Goal: Task Accomplishment & Management: Manage account settings

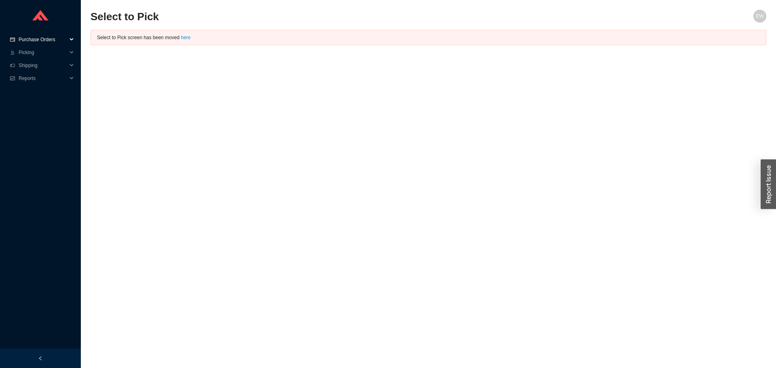
click at [50, 35] on span "Purchase Orders" at bounding box center [43, 39] width 49 height 13
click at [33, 65] on link "Followup" at bounding box center [28, 66] width 19 height 6
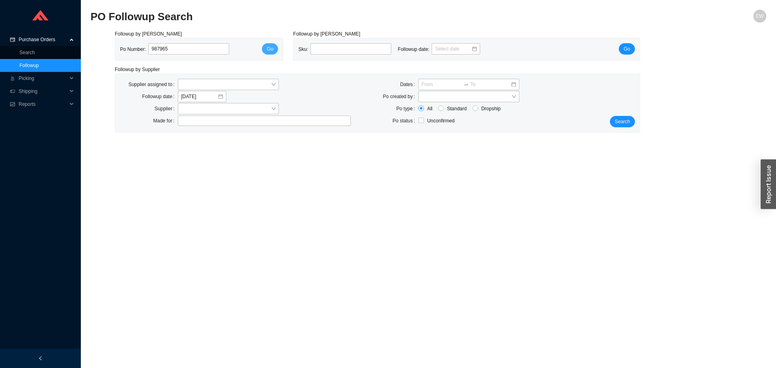
type input "987965"
click at [269, 48] on span "Go" at bounding box center [270, 49] width 6 height 8
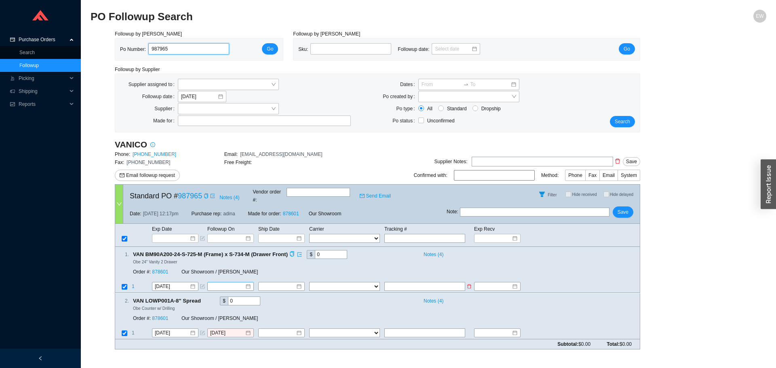
drag, startPoint x: 248, startPoint y: 325, endPoint x: 240, endPoint y: 333, distance: 11.2
click at [240, 333] on form "Standard PO # 987965 Notes ( 4 ) Vendor order # : Send Email Filter Hide receiv…" at bounding box center [377, 266] width 525 height 165
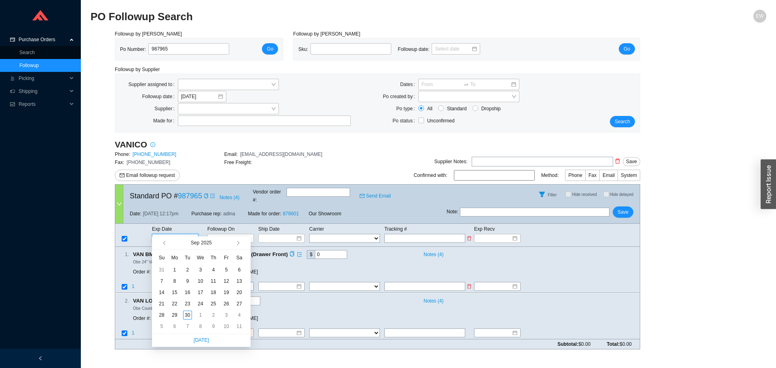
click at [189, 234] on input at bounding box center [172, 238] width 34 height 8
type input "[DATE]"
click at [228, 312] on div "3" at bounding box center [226, 315] width 9 height 9
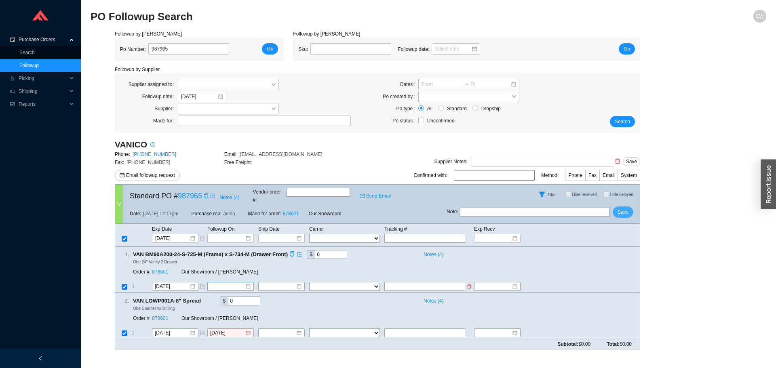
click at [615, 207] on button "Save" at bounding box center [623, 212] width 21 height 11
drag, startPoint x: 185, startPoint y: 51, endPoint x: 135, endPoint y: 48, distance: 50.7
click at [135, 48] on div "Po Number: 987965" at bounding box center [178, 49] width 116 height 12
paste input "977411"
type input "977411"
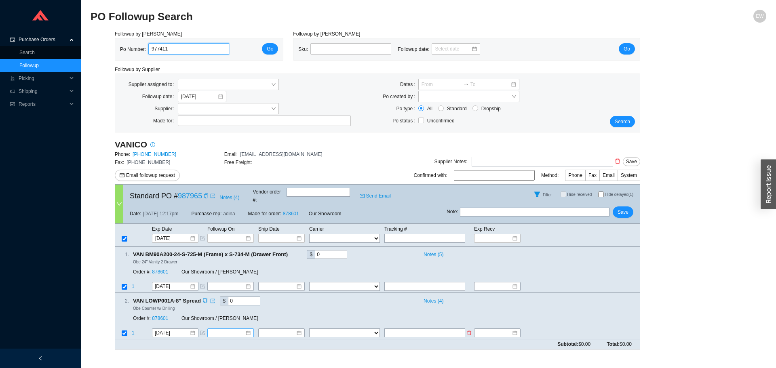
click button "Go" at bounding box center [270, 48] width 16 height 11
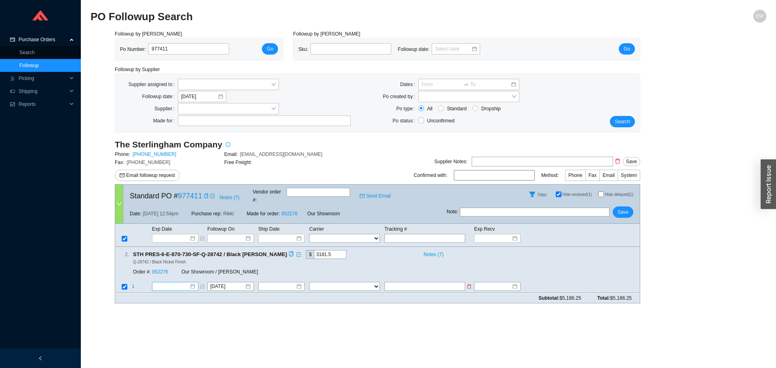
click at [190, 283] on div at bounding box center [175, 287] width 40 height 8
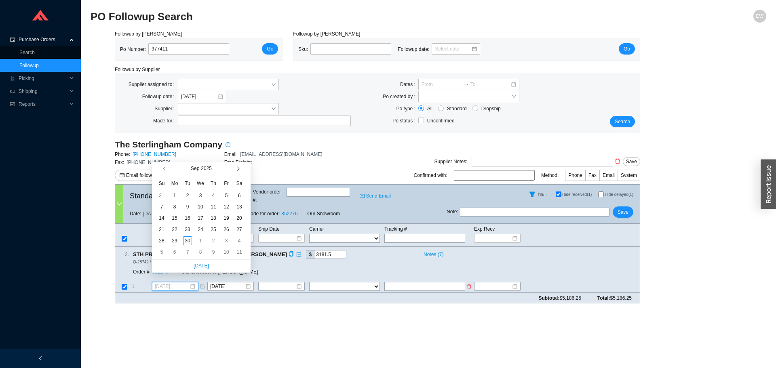
type input "[DATE]"
click at [238, 163] on button "button" at bounding box center [238, 168] width 8 height 13
type input "[DATE]"
click at [188, 218] on div "14" at bounding box center [187, 218] width 9 height 9
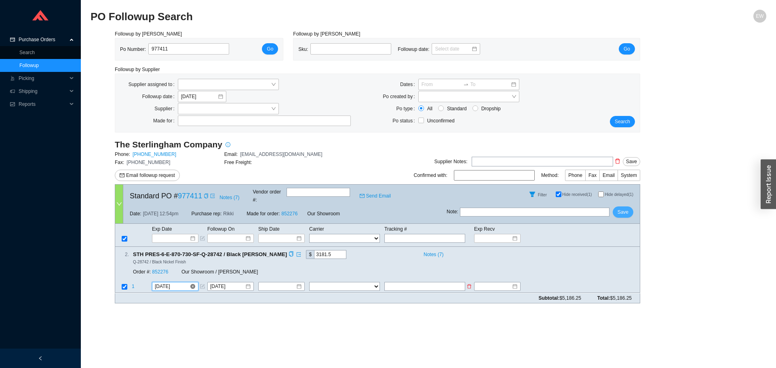
click at [623, 208] on span "Save" at bounding box center [623, 212] width 11 height 8
drag, startPoint x: 185, startPoint y: 47, endPoint x: 114, endPoint y: 44, distance: 70.8
click at [114, 44] on div "Followup by PO Po Number: 977411 Go" at bounding box center [199, 45] width 178 height 31
paste input "980458"
type input "980458"
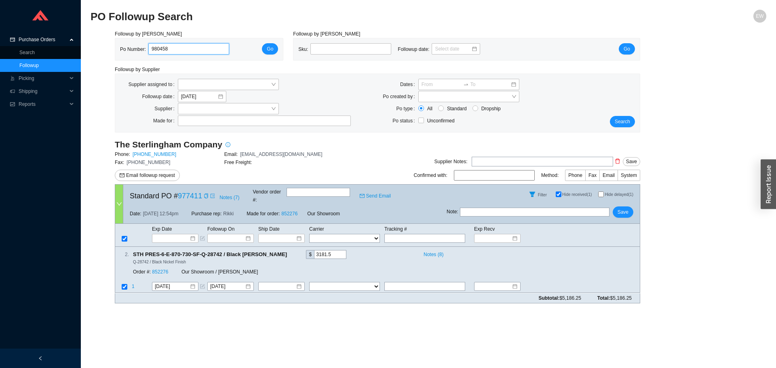
click button "Go" at bounding box center [270, 48] width 16 height 11
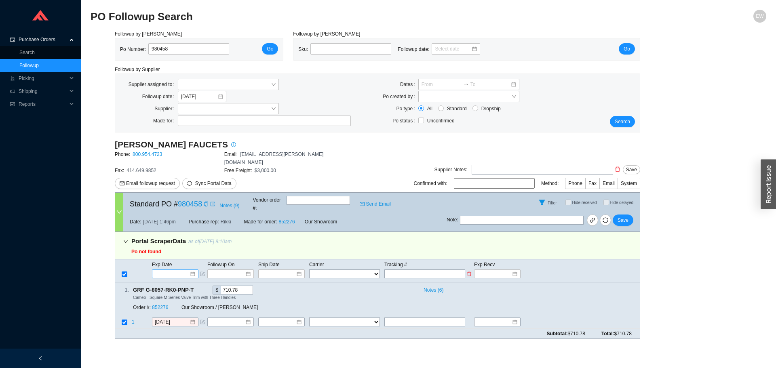
click at [192, 270] on div at bounding box center [175, 274] width 40 height 8
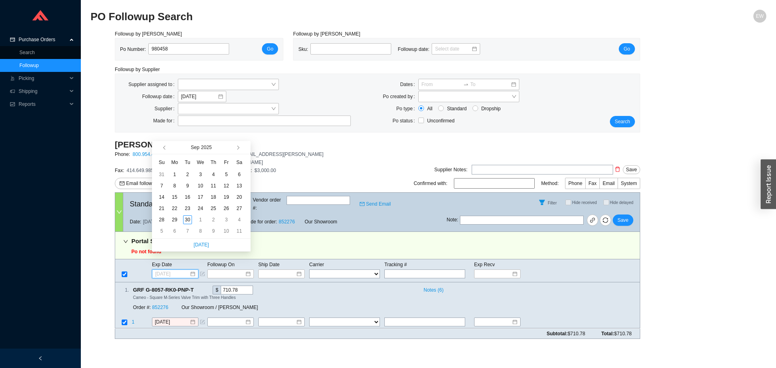
type input "[DATE]"
click at [237, 149] on span "button" at bounding box center [237, 148] width 4 height 4
click at [169, 148] on button "button" at bounding box center [165, 147] width 8 height 13
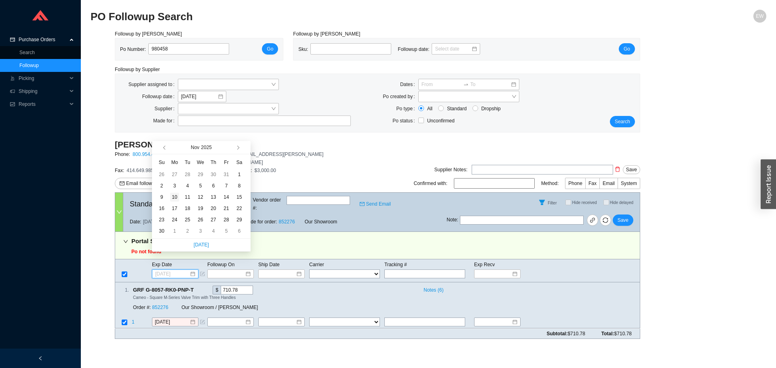
type input "[DATE]"
click at [179, 197] on td "10" at bounding box center [174, 197] width 13 height 11
type input "[DATE]"
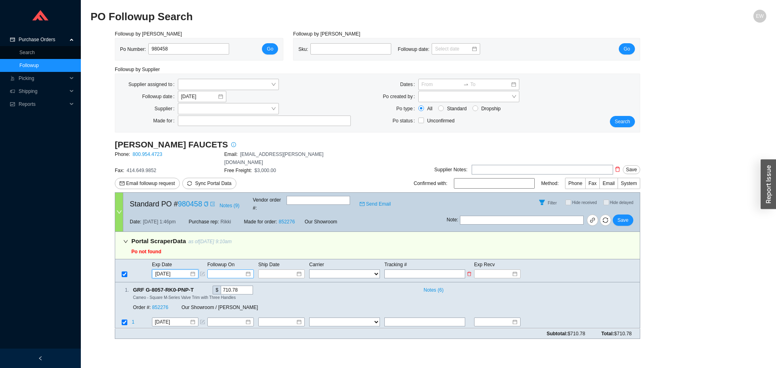
click at [240, 270] on input at bounding box center [228, 274] width 34 height 8
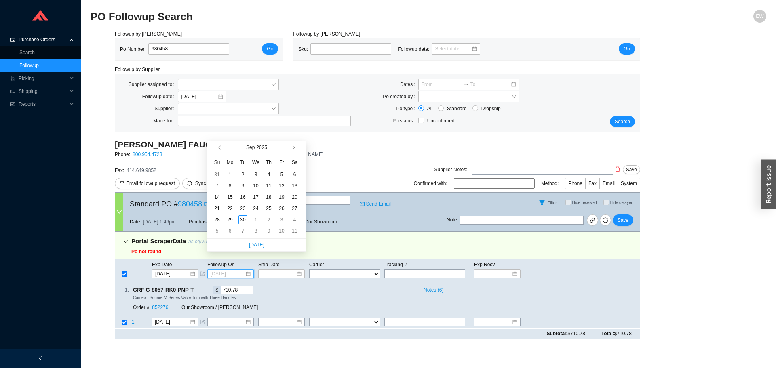
type input "[DATE]"
click at [290, 149] on button "button" at bounding box center [293, 147] width 8 height 13
type input "[DATE]"
click at [227, 187] on div "3" at bounding box center [230, 185] width 9 height 9
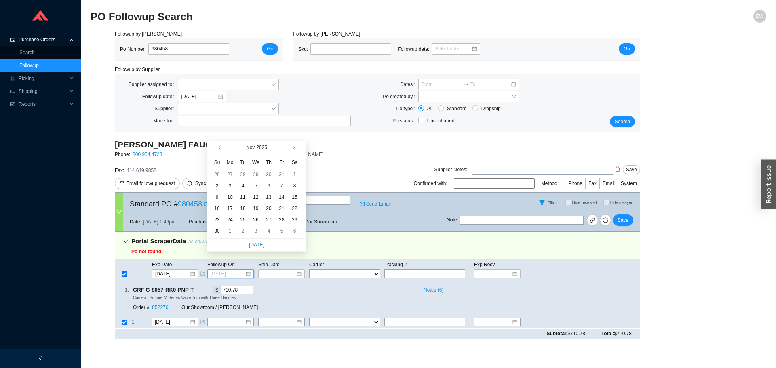
type input "[DATE]"
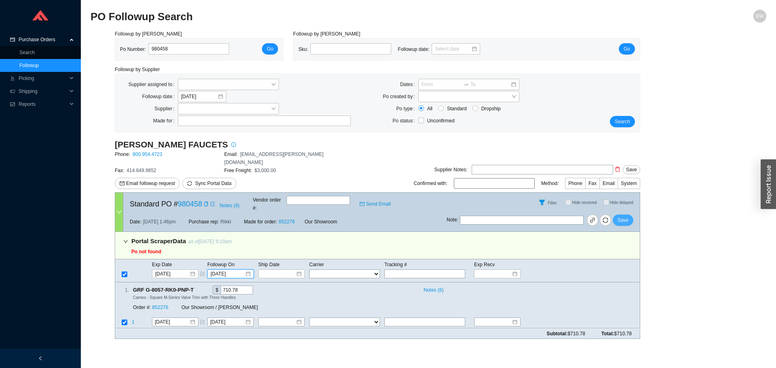
click at [622, 216] on span "Save" at bounding box center [623, 220] width 11 height 8
drag, startPoint x: 197, startPoint y: 46, endPoint x: 123, endPoint y: 49, distance: 74.0
click at [123, 49] on div "Po Number: 980458" at bounding box center [178, 49] width 116 height 12
paste input "989081"
type input "989081"
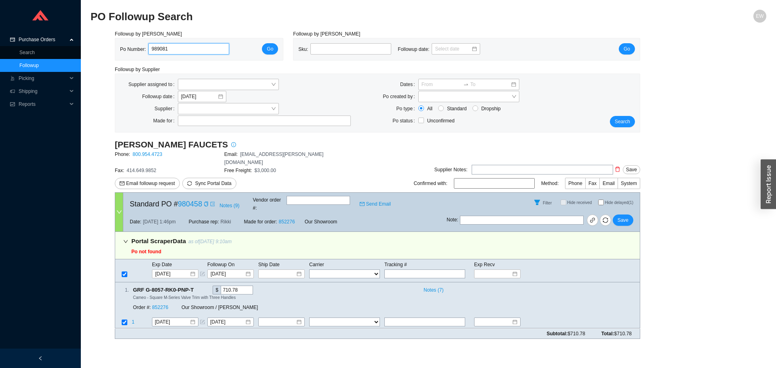
click button "Go" at bounding box center [270, 48] width 16 height 11
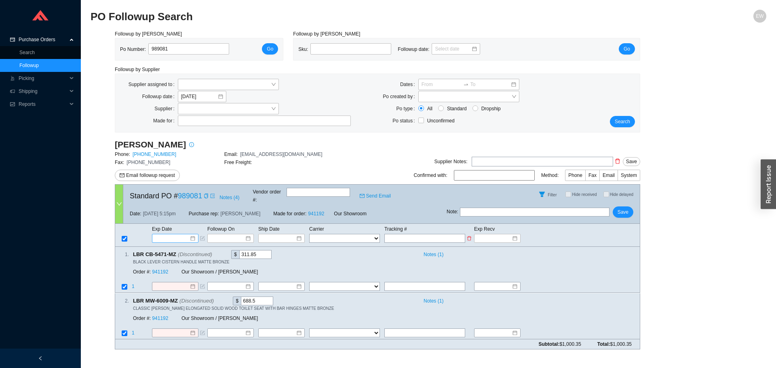
click at [192, 234] on div at bounding box center [175, 238] width 40 height 8
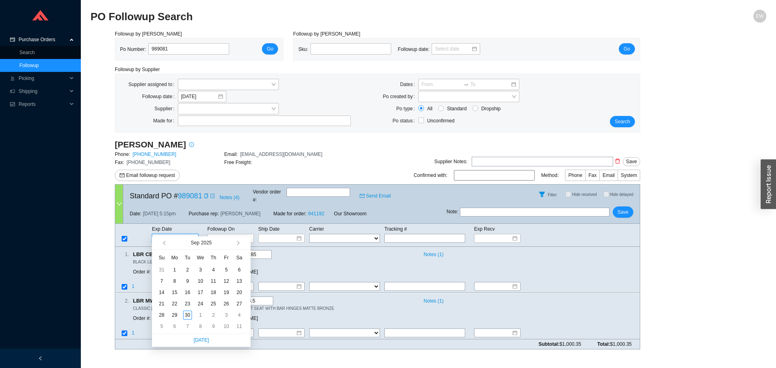
type input "[DATE]"
click at [236, 243] on span "button" at bounding box center [237, 243] width 4 height 4
type input "[DATE]"
click at [237, 245] on span "button" at bounding box center [237, 243] width 4 height 4
type input "[DATE]"
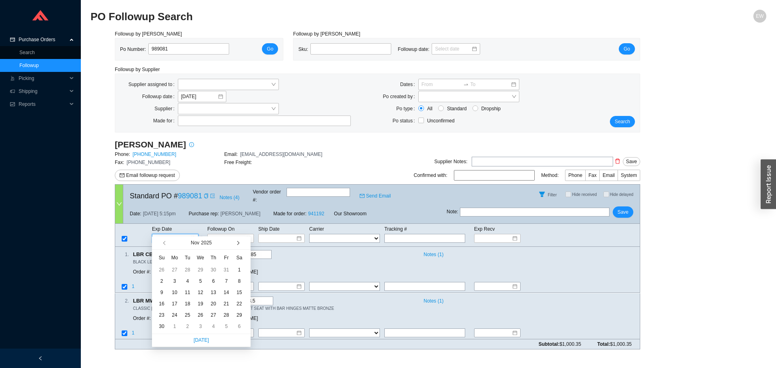
drag, startPoint x: 237, startPoint y: 243, endPoint x: 233, endPoint y: 246, distance: 4.9
click at [237, 243] on span "button" at bounding box center [237, 243] width 4 height 4
type input "[DATE]"
click at [239, 245] on button "button" at bounding box center [238, 242] width 8 height 13
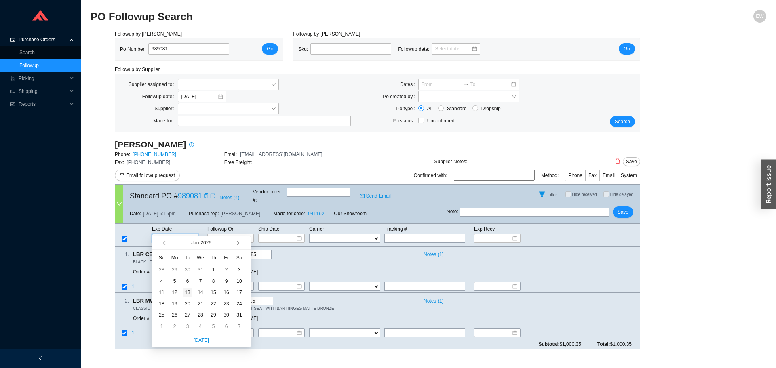
type input "[DATE]"
click at [188, 293] on div "13" at bounding box center [187, 292] width 9 height 9
type input "[DATE]"
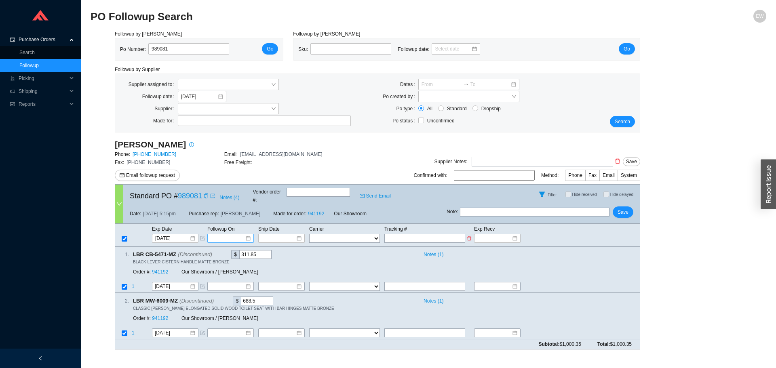
click at [247, 234] on div at bounding box center [231, 238] width 40 height 8
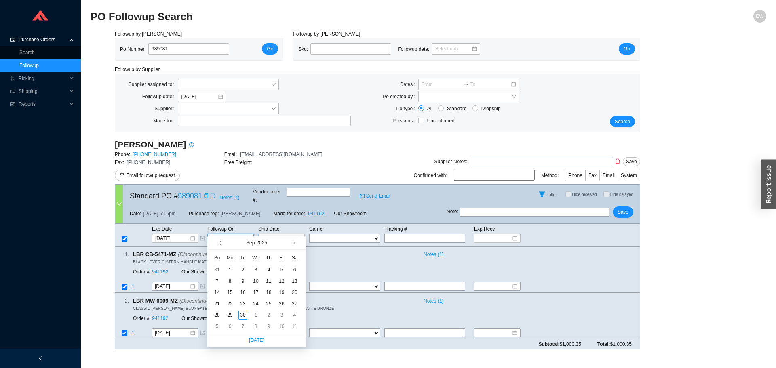
type input "[DATE]"
click at [297, 243] on span "button" at bounding box center [301, 242] width 8 height 13
click at [294, 242] on button "button" at bounding box center [293, 242] width 8 height 13
type input "[DATE]"
click at [292, 242] on button "button" at bounding box center [293, 242] width 8 height 13
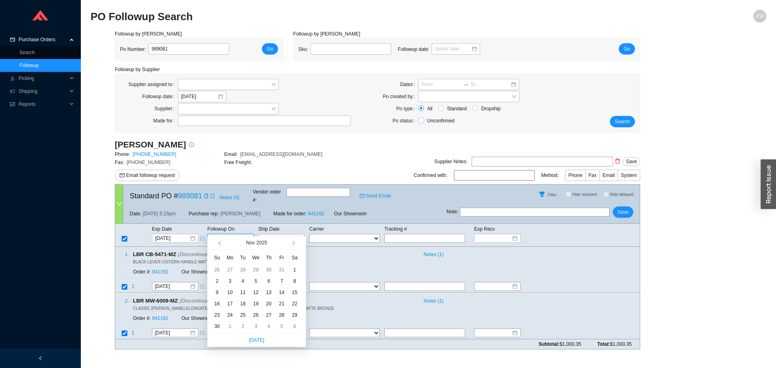
type input "[DATE]"
click at [293, 241] on button "button" at bounding box center [293, 242] width 8 height 13
type input "[DATE]"
click at [242, 294] on div "16" at bounding box center [242, 292] width 9 height 9
type input "[DATE]"
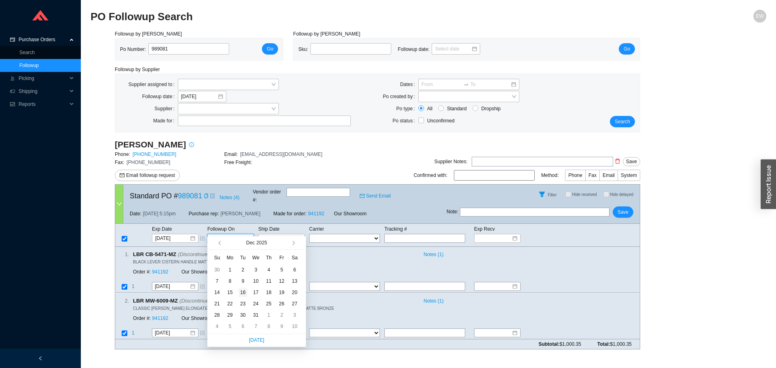
type input "[DATE]"
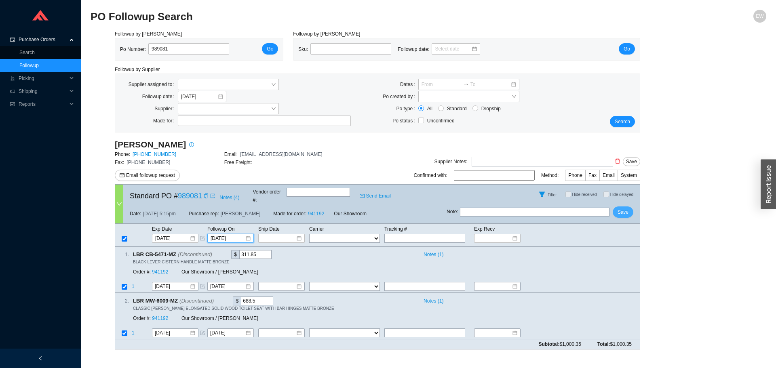
click at [619, 209] on span "Save" at bounding box center [623, 212] width 11 height 8
click at [30, 41] on span "Purchase Orders" at bounding box center [43, 39] width 49 height 13
click at [36, 38] on span "Purchase Orders" at bounding box center [43, 39] width 49 height 13
click at [39, 67] on link "Followup" at bounding box center [28, 66] width 19 height 6
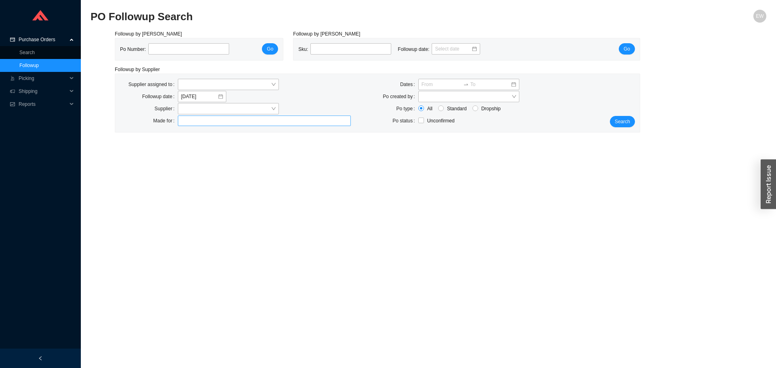
click at [197, 122] on div at bounding box center [260, 121] width 163 height 8
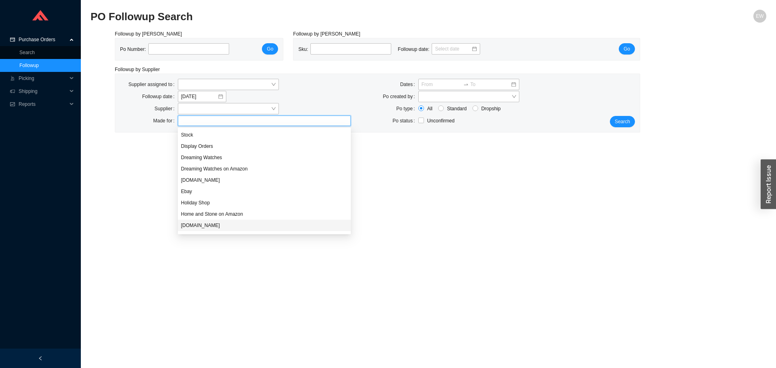
click at [207, 226] on div "[DOMAIN_NAME]" at bounding box center [264, 225] width 167 height 7
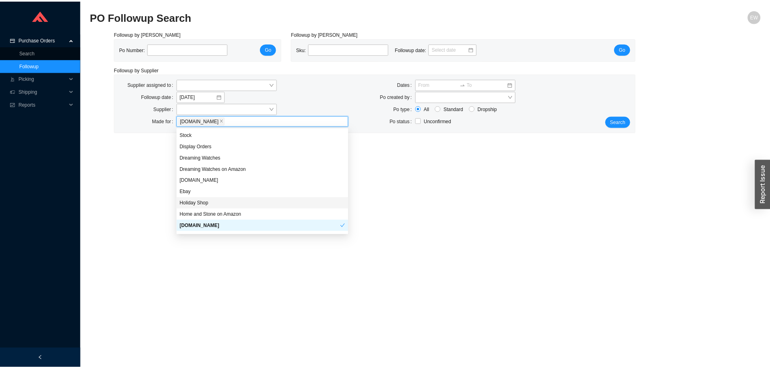
scroll to position [78, 0]
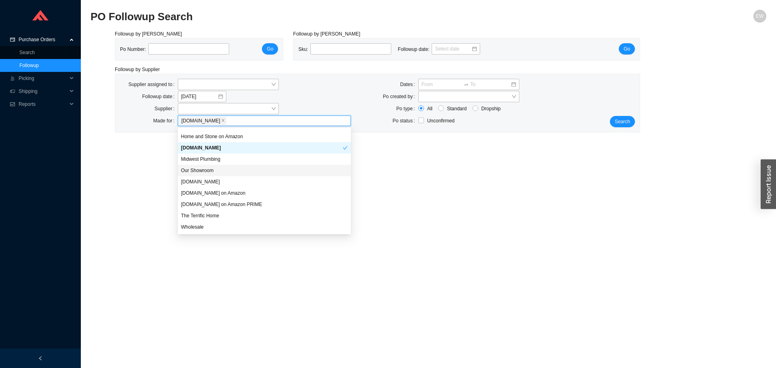
click at [203, 171] on div "Our Showroom" at bounding box center [264, 170] width 167 height 7
click at [215, 231] on div "Wholesale" at bounding box center [264, 226] width 173 height 11
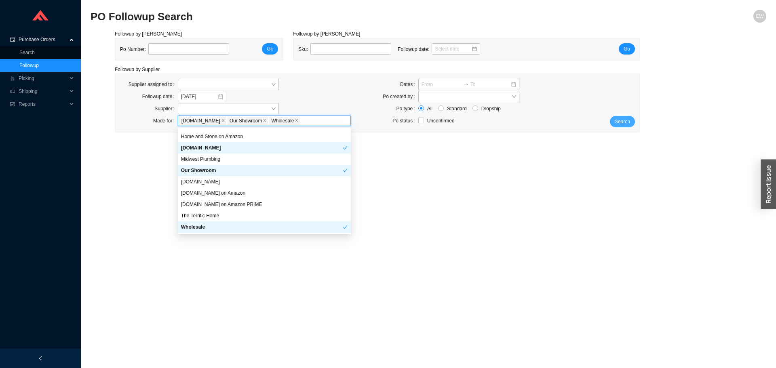
click at [612, 120] on button "Search" at bounding box center [622, 121] width 25 height 11
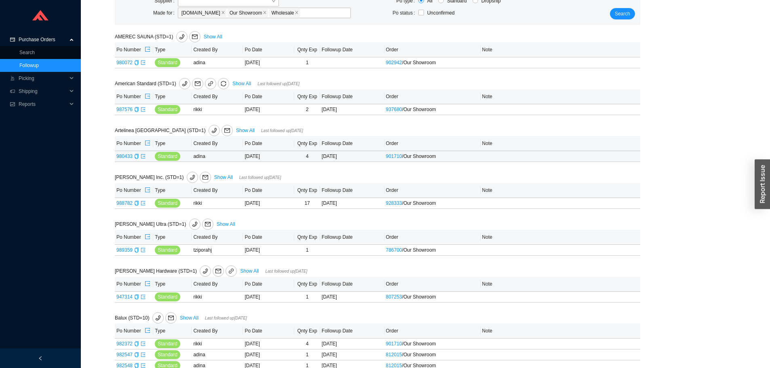
scroll to position [121, 0]
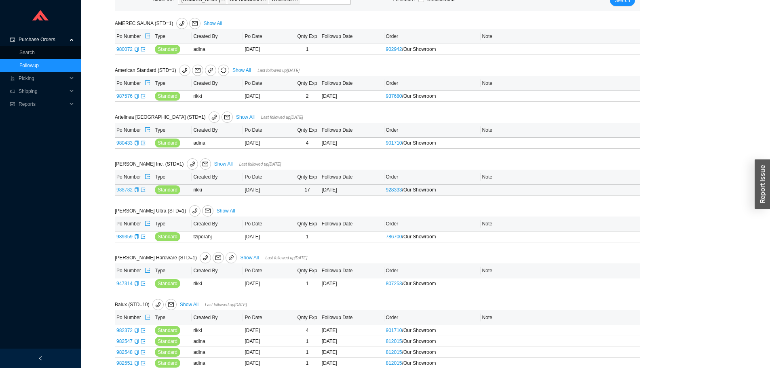
click at [124, 192] on link "988782" at bounding box center [124, 190] width 16 height 6
type input "988782"
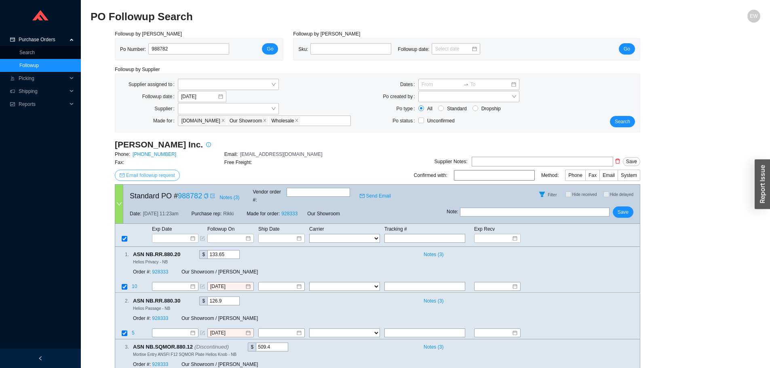
click at [165, 178] on span "Email followup request" at bounding box center [150, 175] width 49 height 8
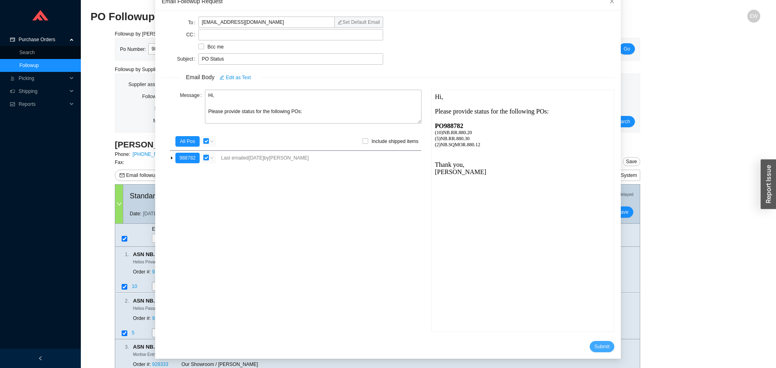
click at [595, 344] on span "Submit" at bounding box center [602, 347] width 15 height 8
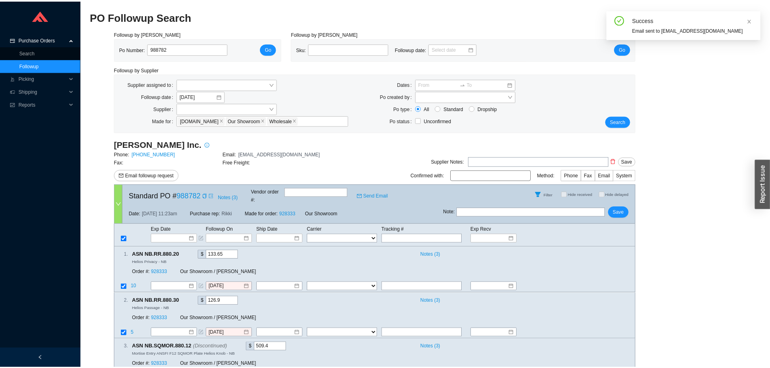
scroll to position [8, 0]
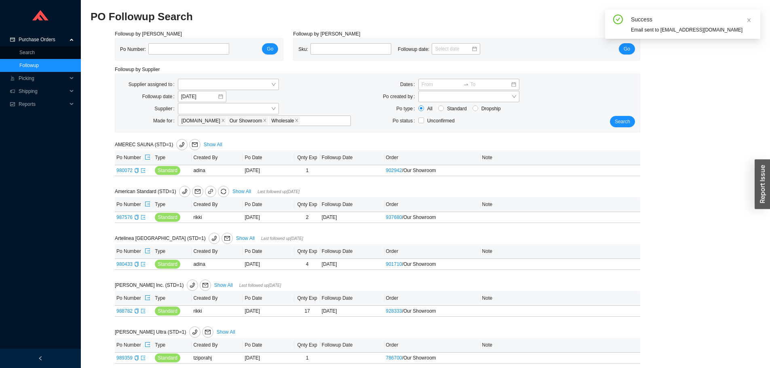
scroll to position [121, 0]
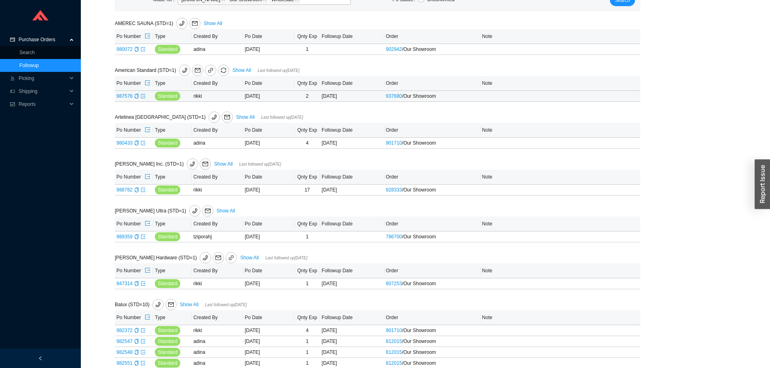
click at [123, 99] on link "987576" at bounding box center [124, 96] width 16 height 6
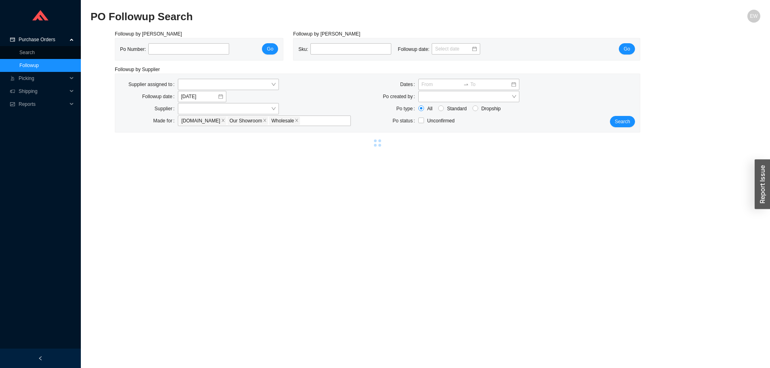
type input "987576"
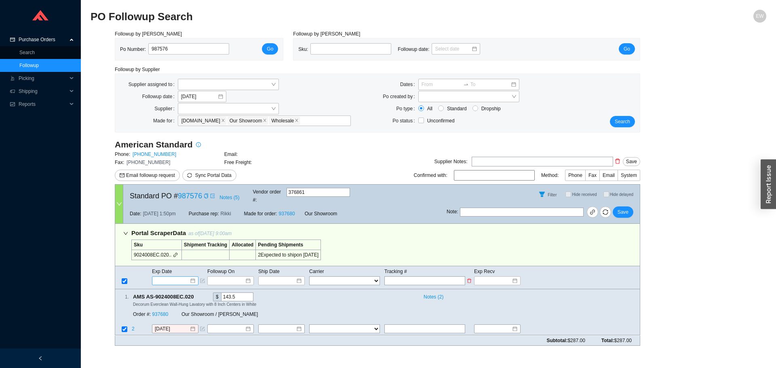
click at [190, 277] on div at bounding box center [175, 281] width 40 height 8
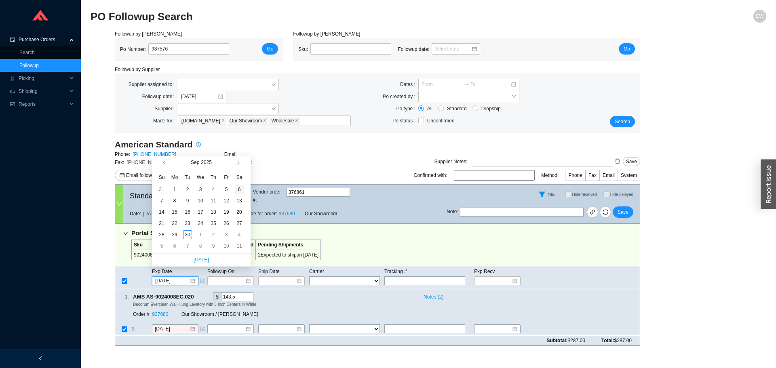
type input "[DATE]"
click at [238, 162] on span "button" at bounding box center [237, 163] width 4 height 4
type input "[DATE]"
click at [185, 209] on div "14" at bounding box center [187, 212] width 9 height 9
type input "[DATE]"
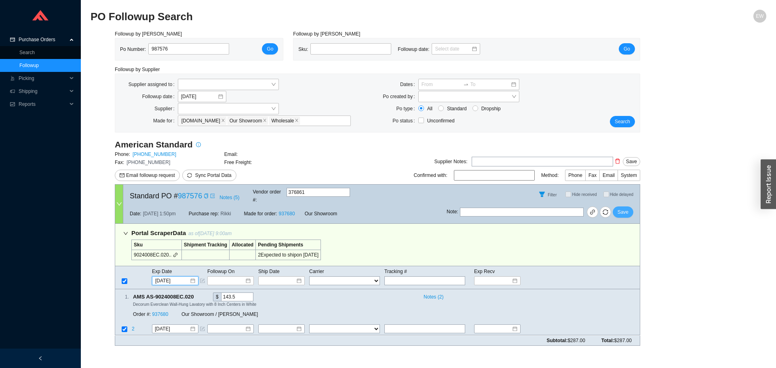
drag, startPoint x: 618, startPoint y: 214, endPoint x: 616, endPoint y: 207, distance: 7.9
click at [617, 213] on div "Note : Save" at bounding box center [543, 213] width 193 height 19
click at [616, 207] on button "Save" at bounding box center [623, 212] width 21 height 11
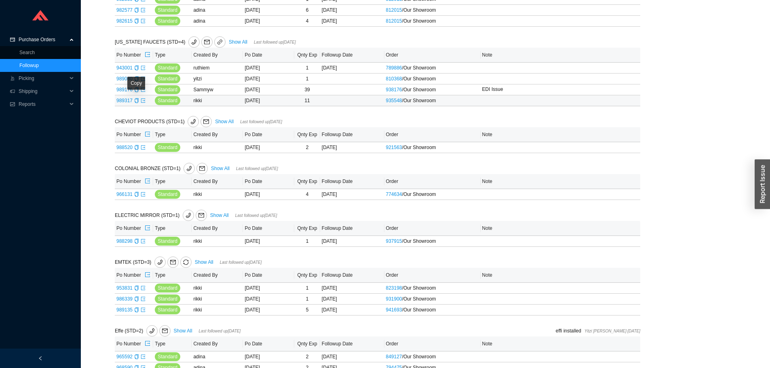
scroll to position [485, 0]
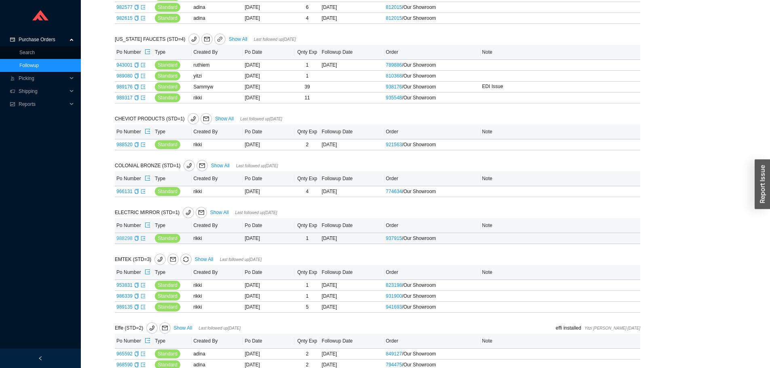
click at [123, 238] on link "988298" at bounding box center [124, 239] width 16 height 6
type input "988298"
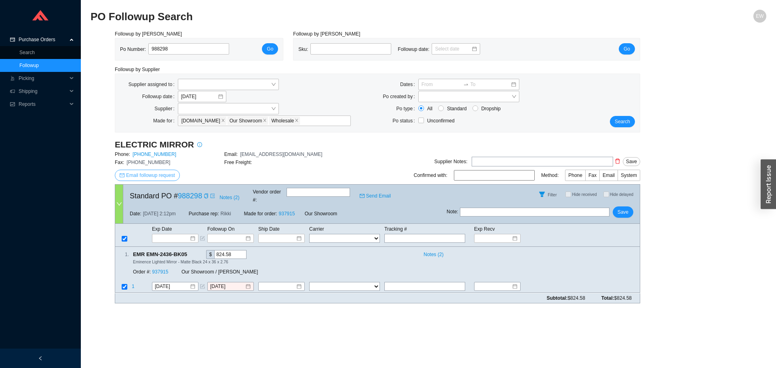
click at [157, 176] on span "Email followup request" at bounding box center [150, 175] width 49 height 8
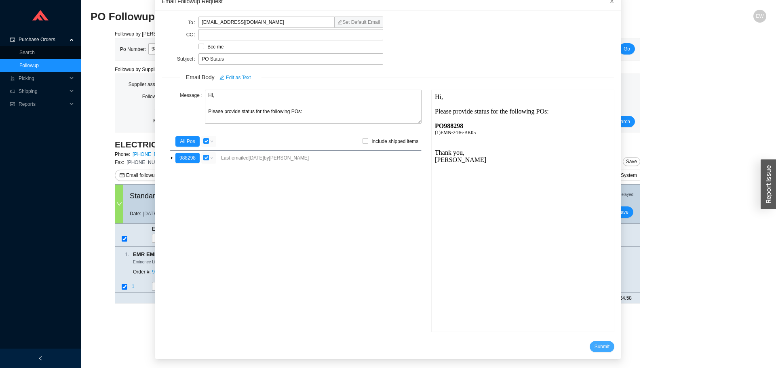
click at [595, 348] on span "Submit" at bounding box center [602, 347] width 15 height 8
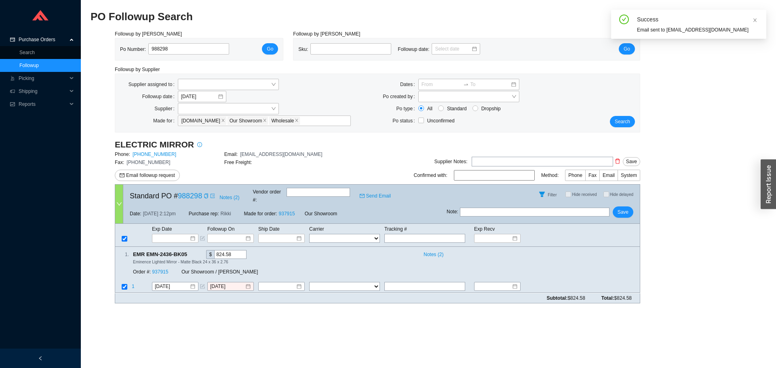
scroll to position [8, 0]
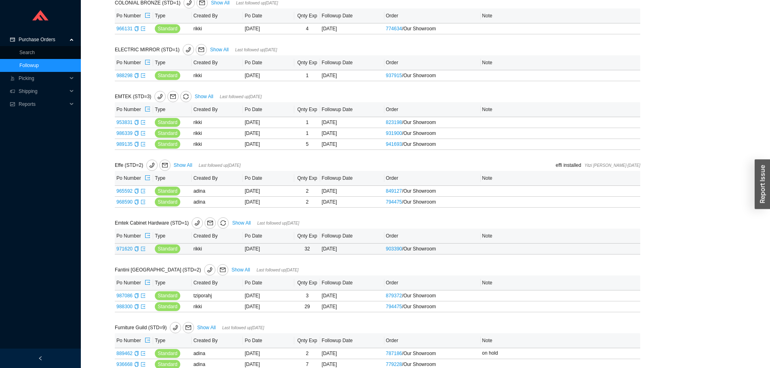
scroll to position [687, 0]
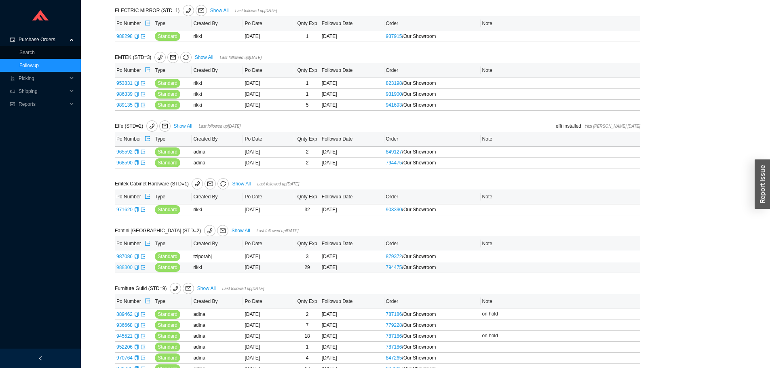
click at [127, 266] on link "988300" at bounding box center [124, 268] width 16 height 6
type input "988300"
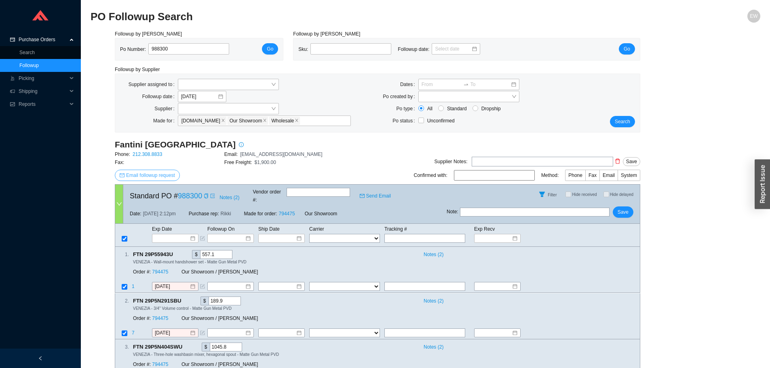
click at [168, 176] on span "Email followup request" at bounding box center [150, 175] width 49 height 8
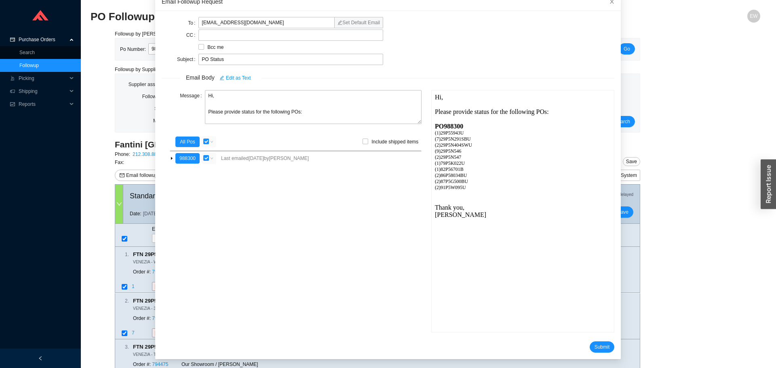
scroll to position [48, 0]
click at [595, 344] on span "Submit" at bounding box center [602, 347] width 15 height 8
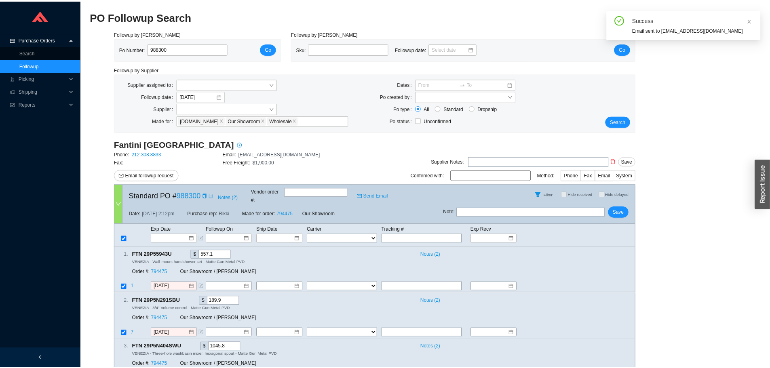
scroll to position [8, 0]
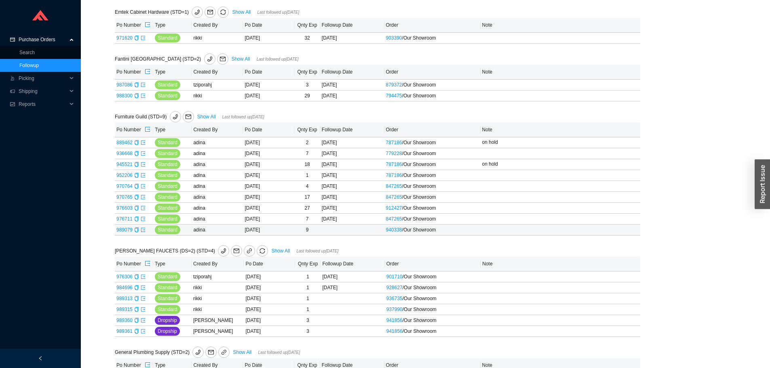
scroll to position [889, 0]
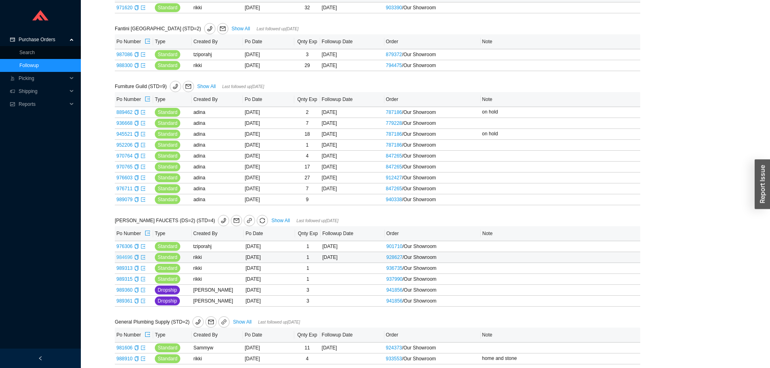
click at [126, 259] on link "984696" at bounding box center [124, 258] width 16 height 6
type input "984696"
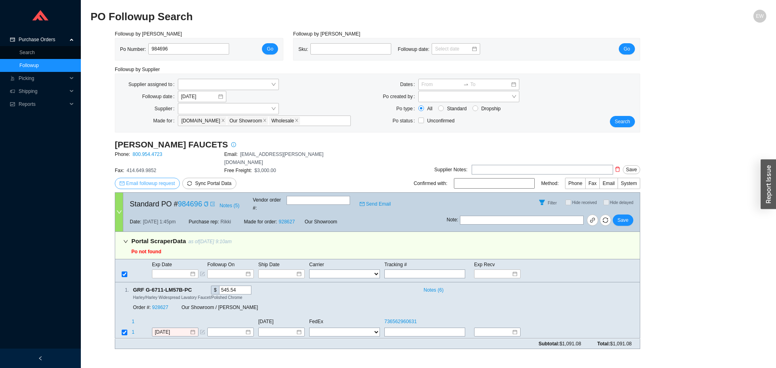
click at [160, 179] on span "Email followup request" at bounding box center [150, 183] width 49 height 8
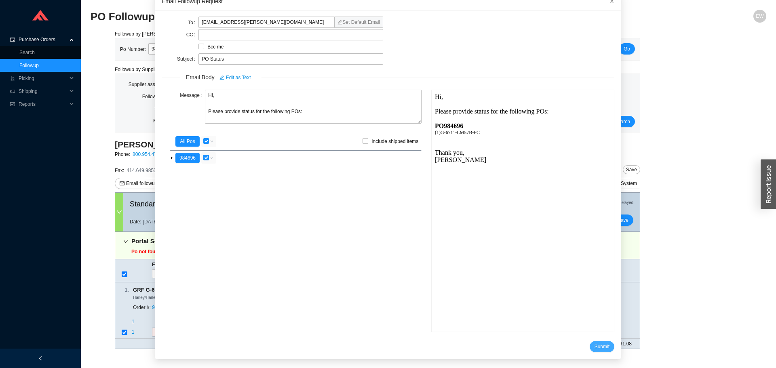
click at [595, 346] on span "Submit" at bounding box center [602, 347] width 15 height 8
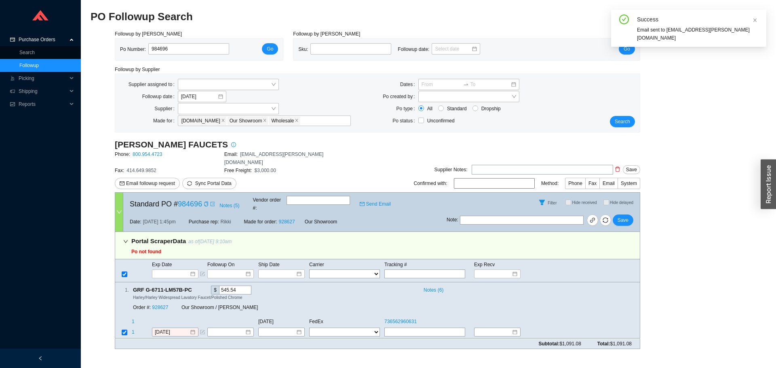
scroll to position [8, 0]
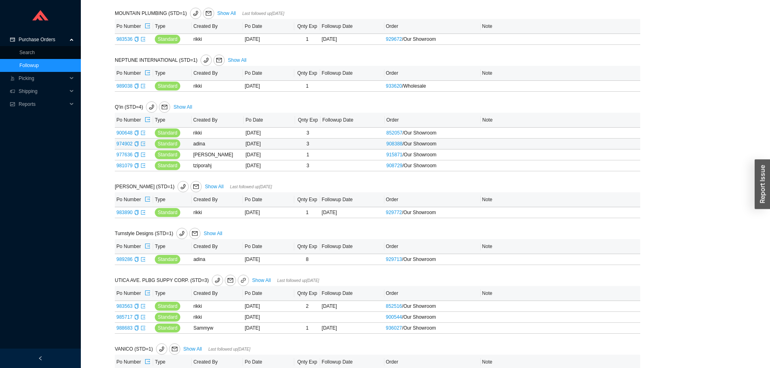
scroll to position [1859, 0]
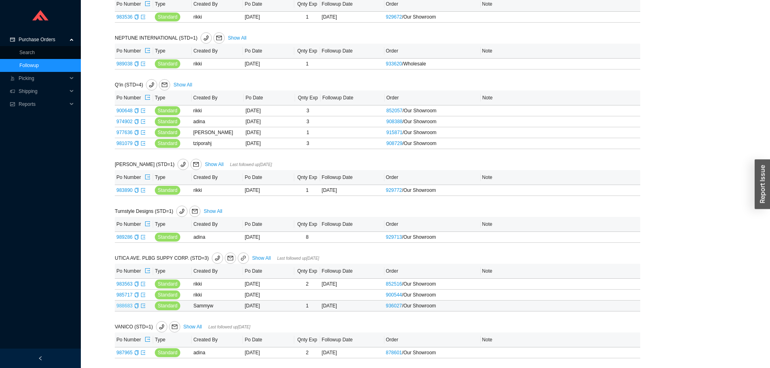
click at [127, 306] on link "988683" at bounding box center [124, 306] width 16 height 6
type input "988683"
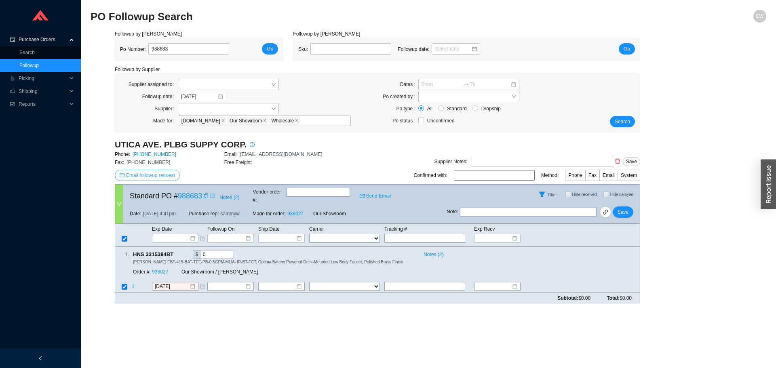
click at [151, 175] on span "Email followup request" at bounding box center [150, 175] width 49 height 8
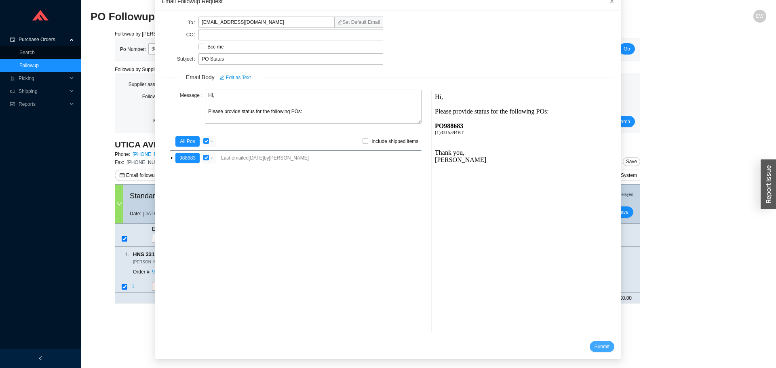
click at [595, 344] on span "Submit" at bounding box center [602, 347] width 15 height 8
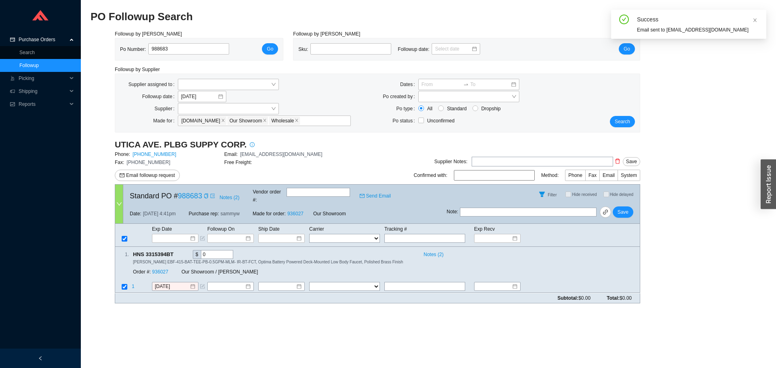
scroll to position [8, 0]
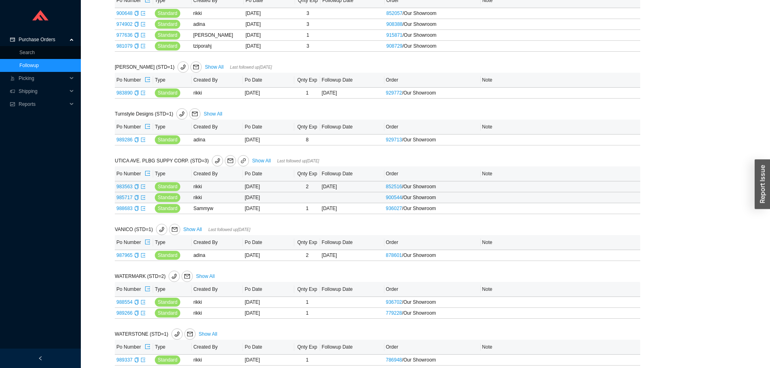
scroll to position [1966, 0]
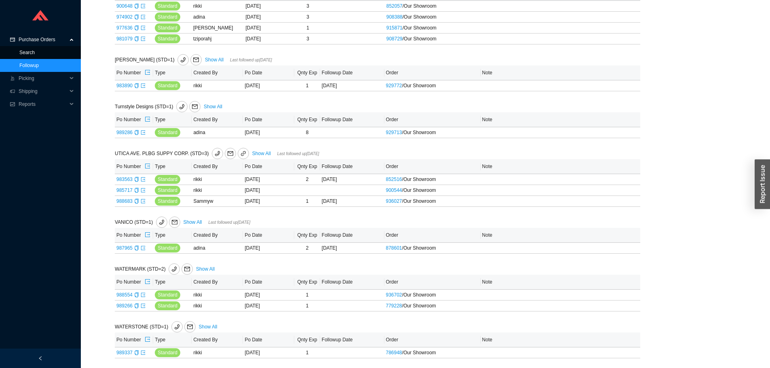
click at [30, 53] on link "Search" at bounding box center [26, 53] width 15 height 6
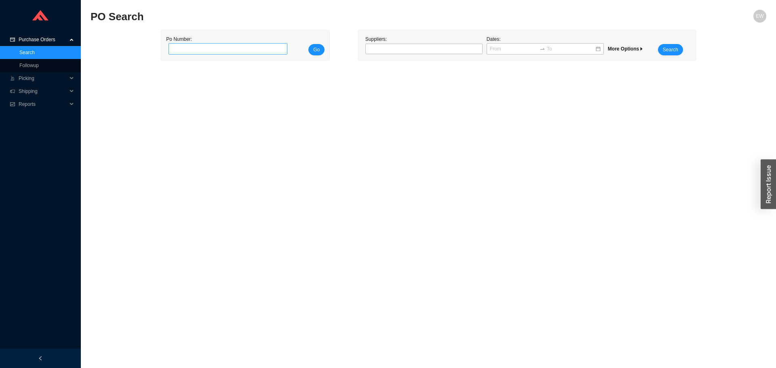
click at [217, 49] on input "tel" at bounding box center [228, 48] width 119 height 11
click at [437, 48] on div at bounding box center [420, 49] width 107 height 8
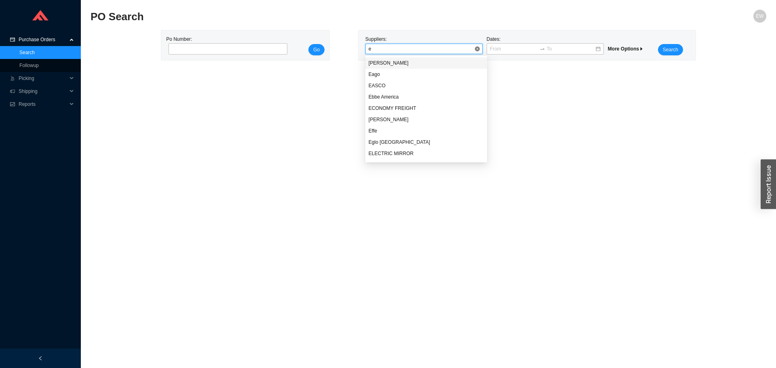
type input "em"
click at [385, 118] on div "EMTEK" at bounding box center [427, 119] width 116 height 7
click at [672, 53] on span "Search" at bounding box center [670, 50] width 15 height 8
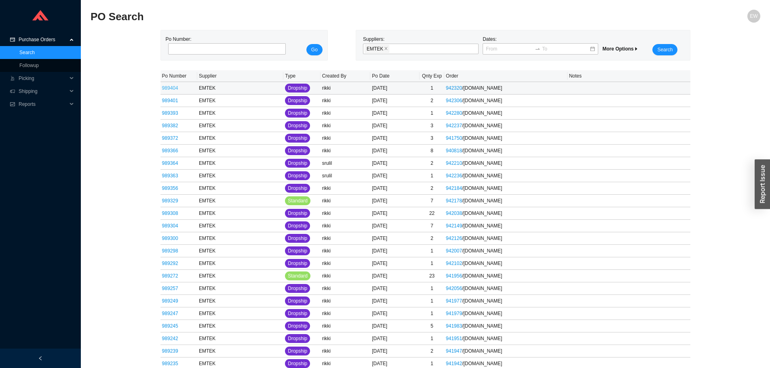
click at [175, 89] on link "989404" at bounding box center [170, 88] width 16 height 6
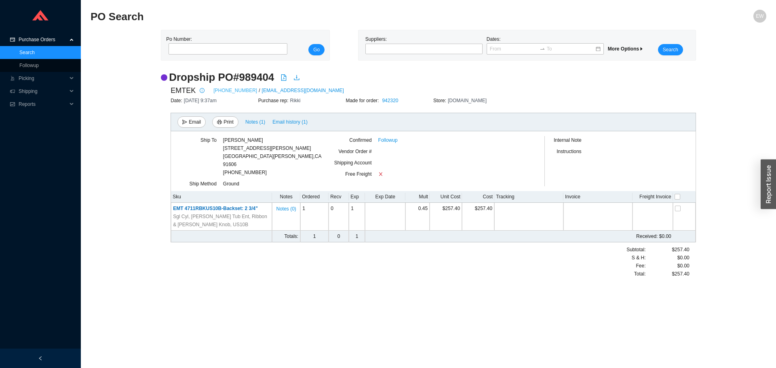
click at [232, 88] on link "[PHONE_NUMBER]" at bounding box center [235, 90] width 44 height 8
paste input "988300"
type input "988300"
click at [314, 53] on span "Go" at bounding box center [316, 50] width 6 height 8
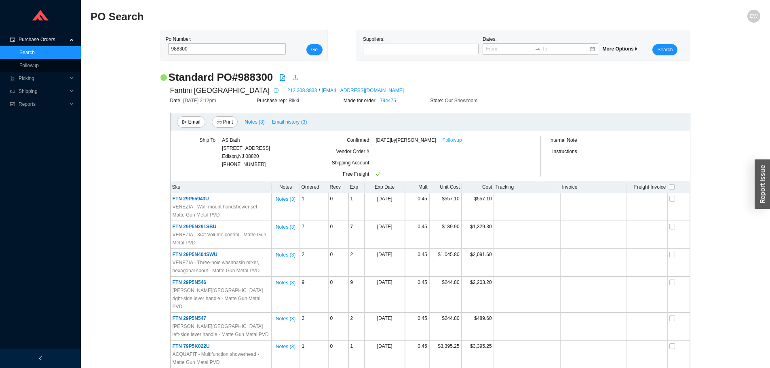
click at [460, 141] on link "Followup" at bounding box center [452, 140] width 19 height 8
click at [30, 51] on link "Search" at bounding box center [26, 53] width 15 height 6
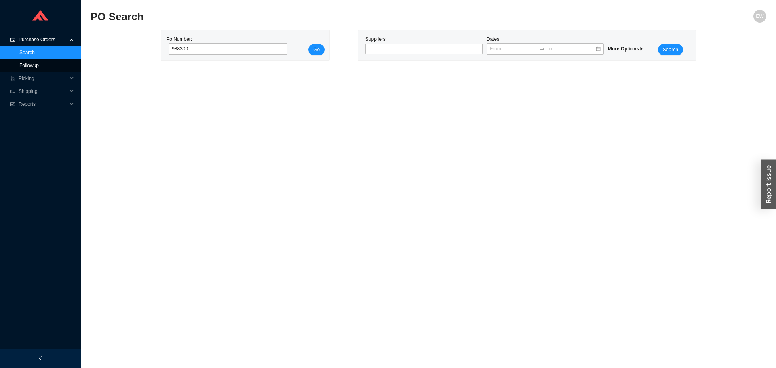
click at [32, 63] on link "Followup" at bounding box center [28, 66] width 19 height 6
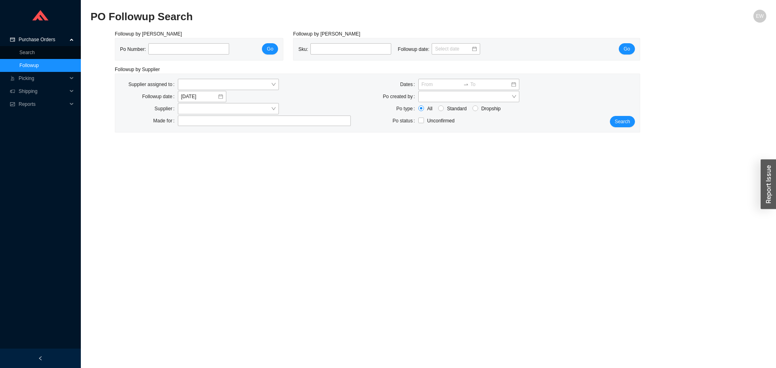
click at [32, 63] on link "Followup" at bounding box center [28, 66] width 19 height 6
click at [35, 50] on link "Search" at bounding box center [26, 53] width 15 height 6
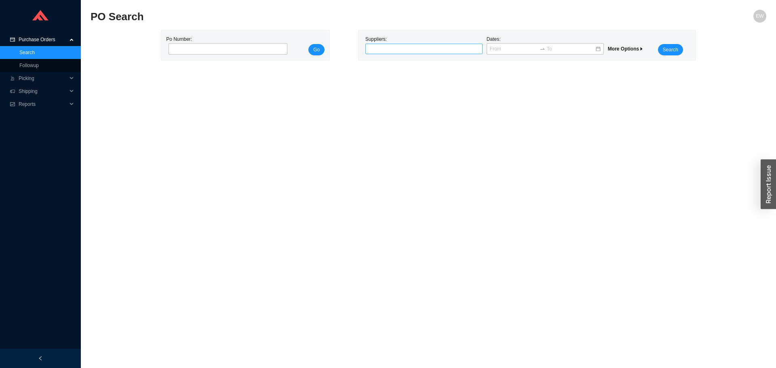
click at [406, 49] on div at bounding box center [420, 49] width 107 height 8
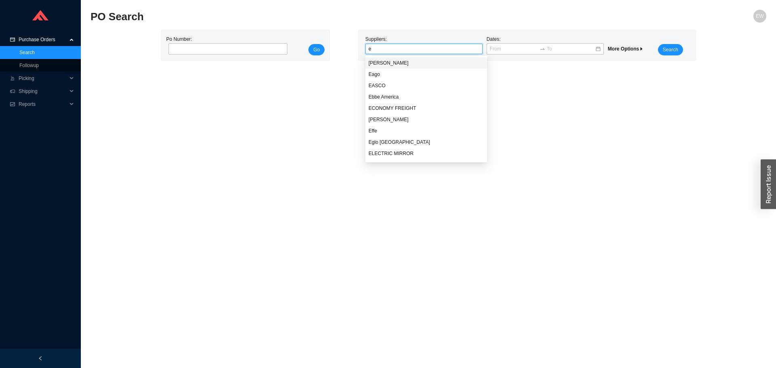
type input "em"
click at [394, 115] on div "EMTEK" at bounding box center [426, 119] width 122 height 11
click at [665, 53] on span "Search" at bounding box center [670, 50] width 15 height 8
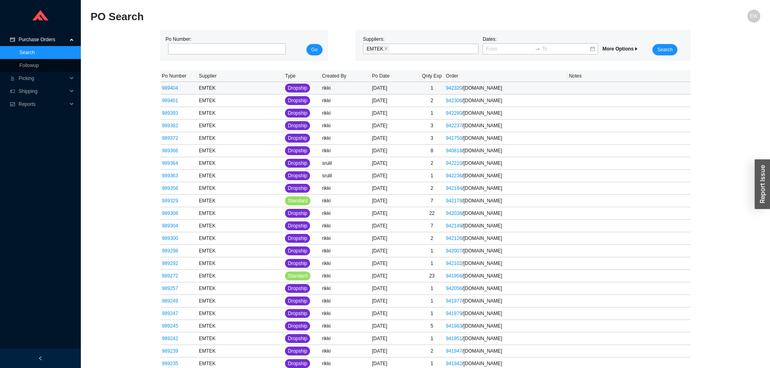
click at [166, 86] on link "989404" at bounding box center [170, 88] width 16 height 6
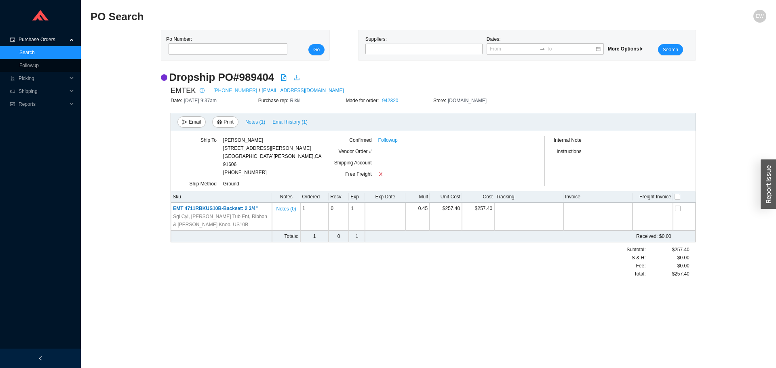
click at [226, 90] on link "[PHONE_NUMBER]" at bounding box center [235, 90] width 44 height 8
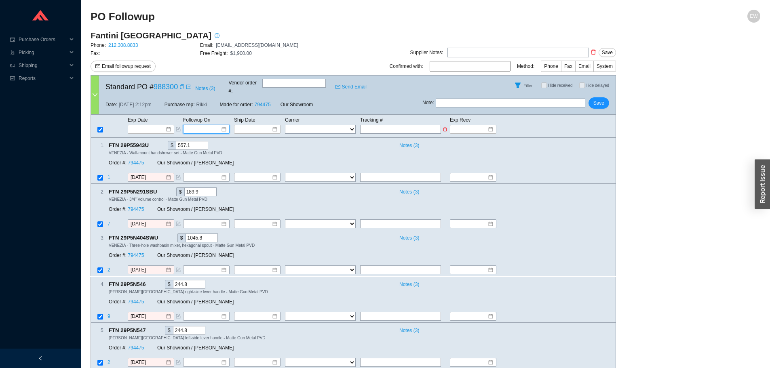
click at [220, 125] on input at bounding box center [203, 129] width 34 height 8
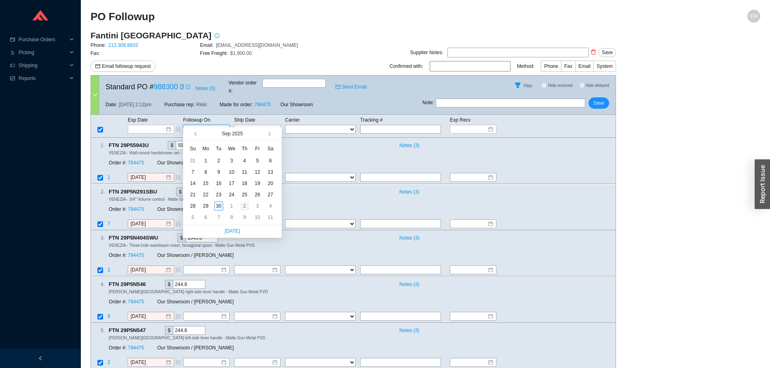
type input "[DATE]"
click at [245, 204] on div "2" at bounding box center [244, 206] width 9 height 9
type input "[DATE]"
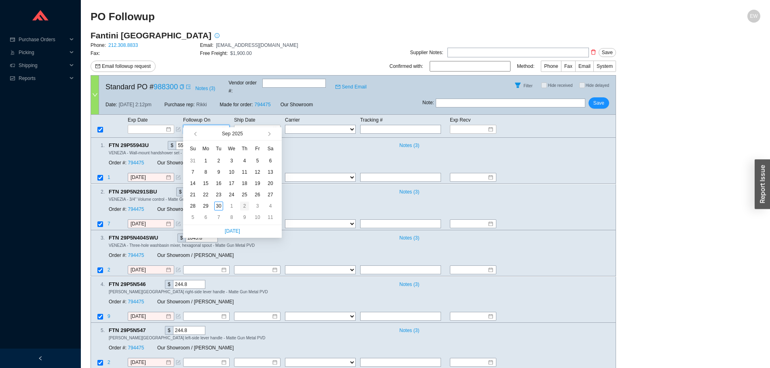
type input "[DATE]"
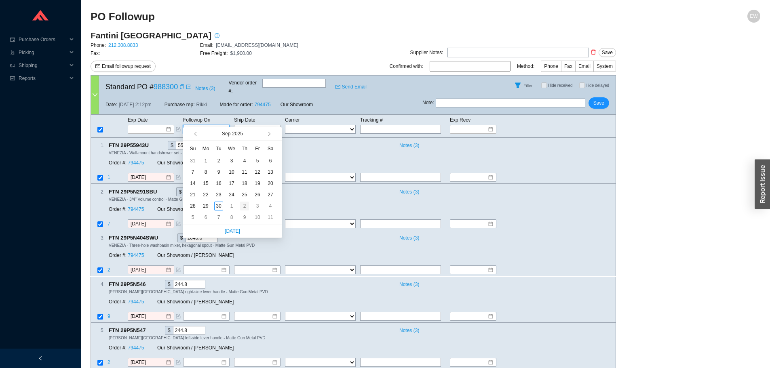
type input "[DATE]"
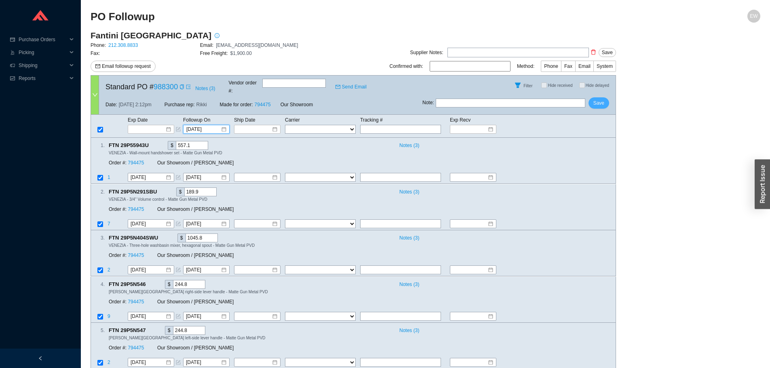
click at [595, 99] on span "Save" at bounding box center [598, 103] width 11 height 8
